Goal: Understand process/instructions: Learn how to perform a task or action

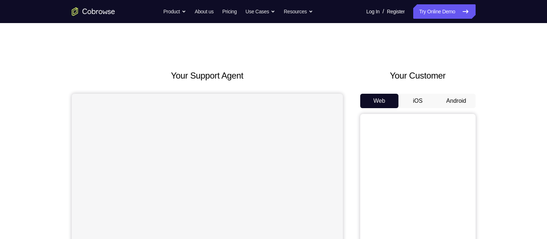
scroll to position [64, 0]
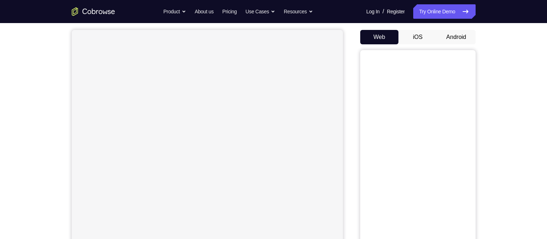
click at [460, 33] on button "Android" at bounding box center [456, 37] width 39 height 14
click at [505, 153] on div "Your Support Agent Your Customer Web iOS Android Next Steps We’d be happy to gi…" at bounding box center [273, 197] width 547 height 476
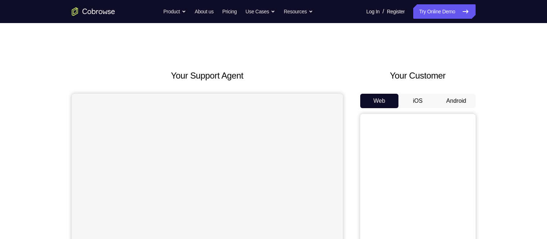
click at [445, 99] on button "Android" at bounding box center [456, 101] width 39 height 14
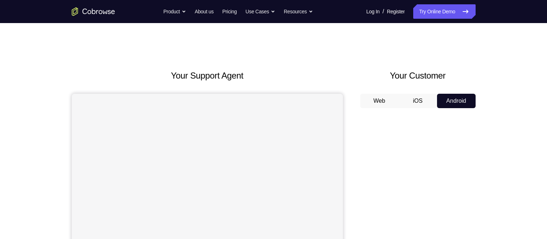
click at [516, 0] on nav "Go back Powerful, Flexible and Trustworthy. Avoid all extra friction for both A…" at bounding box center [273, 11] width 547 height 23
click at [515, 0] on nav "Go back Powerful, Flexible and Trustworthy. Avoid all extra friction for both A…" at bounding box center [273, 11] width 547 height 23
